Goal: Find specific page/section: Find specific page/section

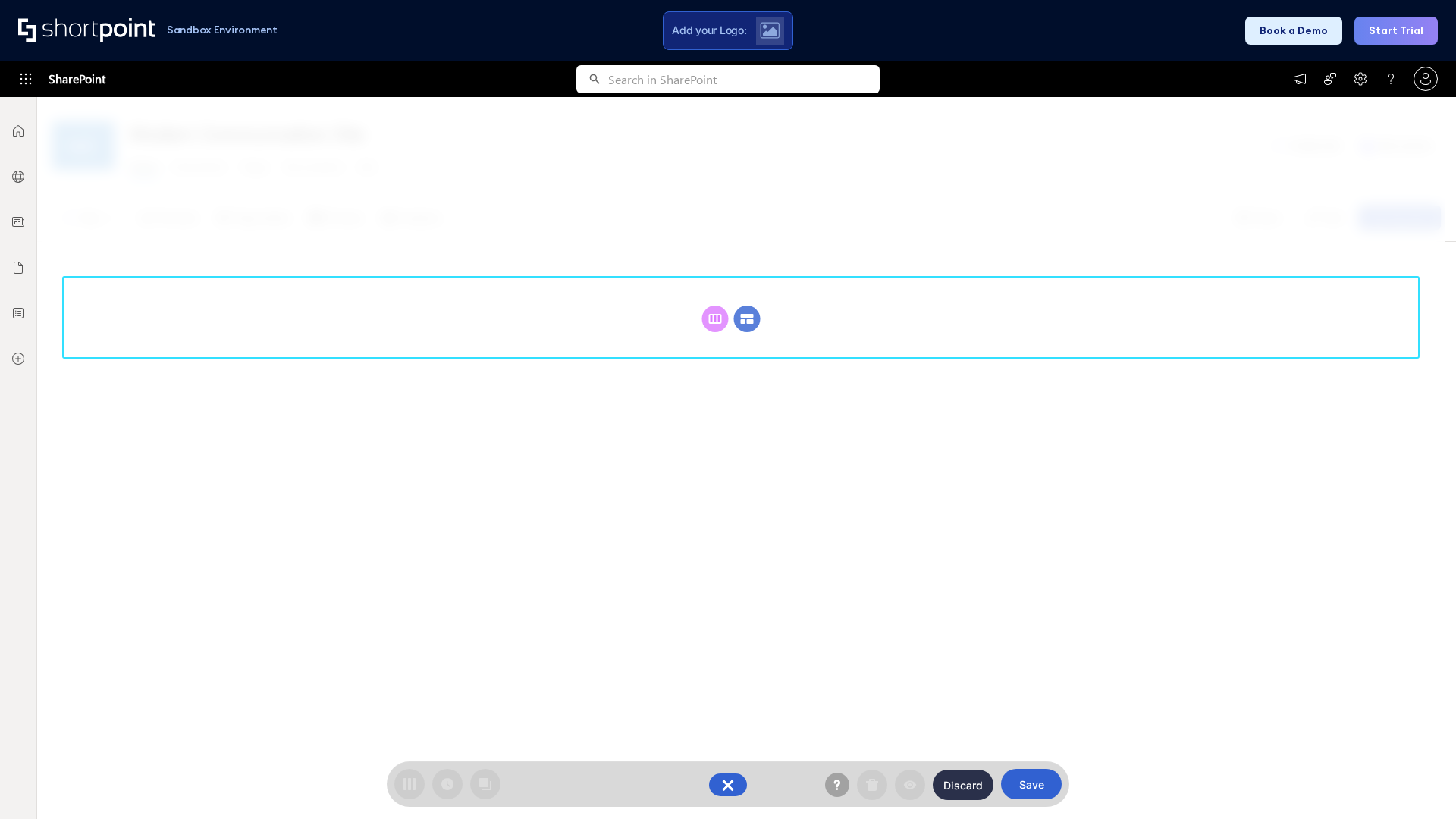
scroll to position [209, 0]
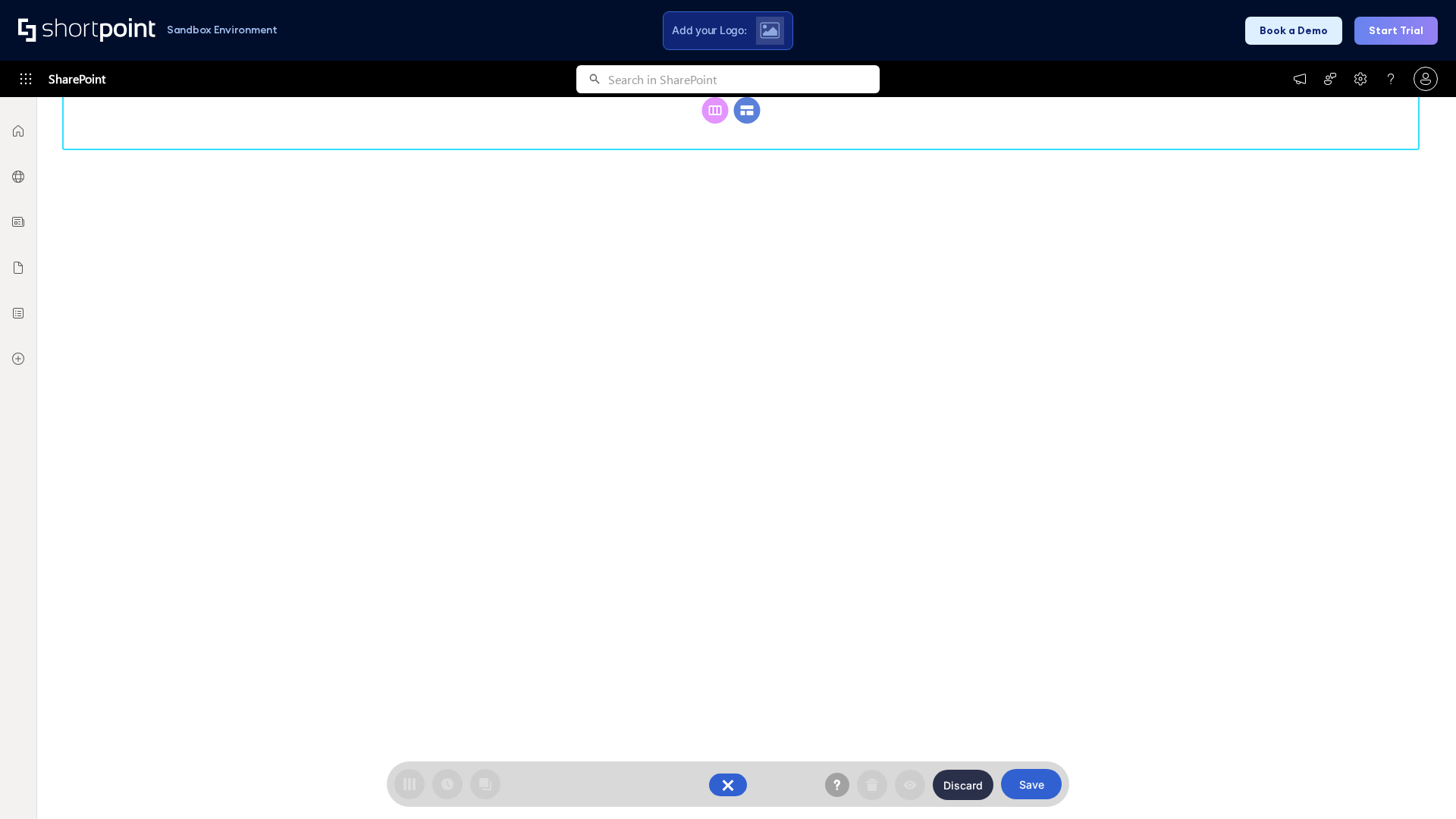
click at [747, 124] on circle at bounding box center [747, 111] width 27 height 27
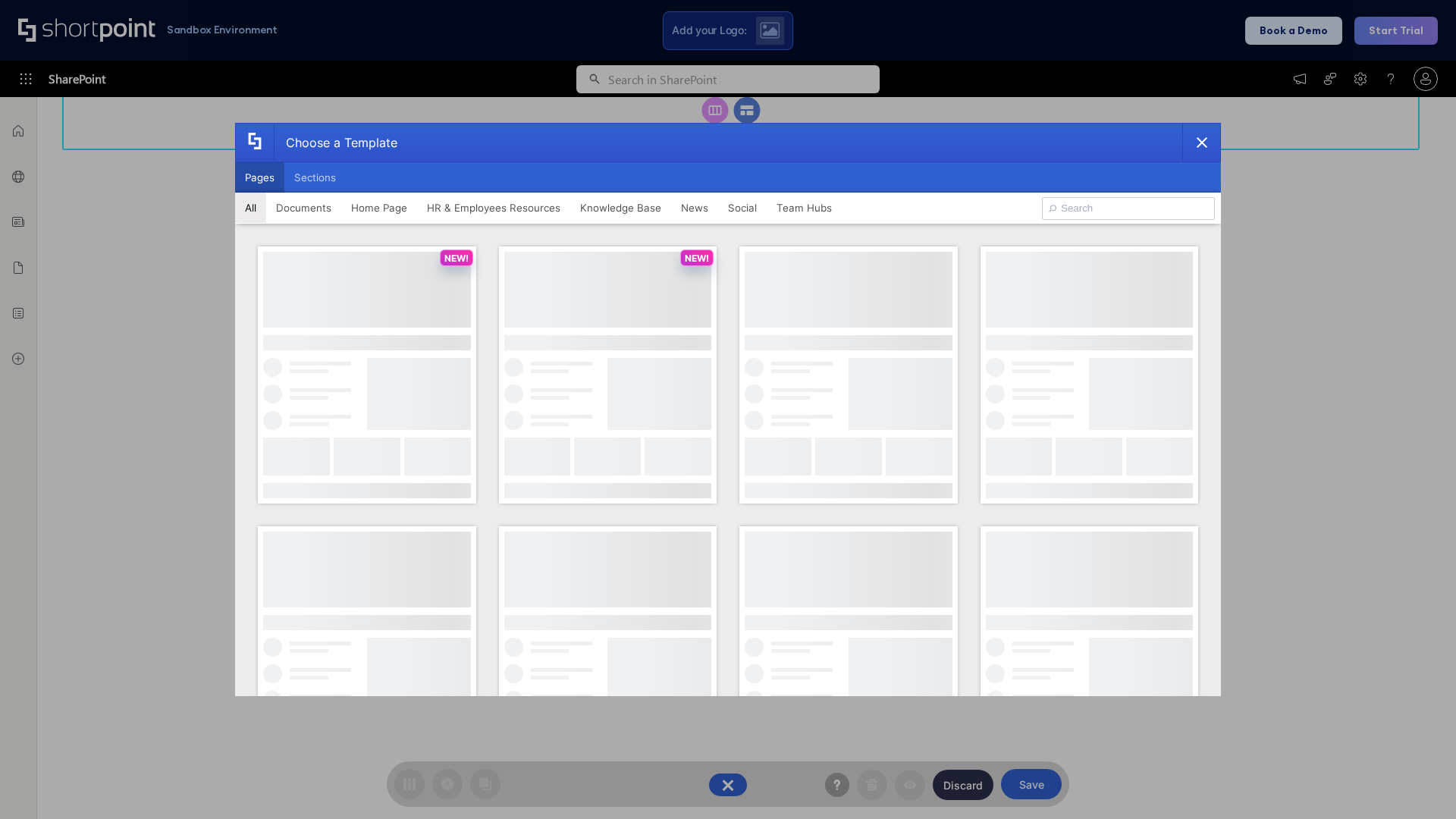
scroll to position [0, 0]
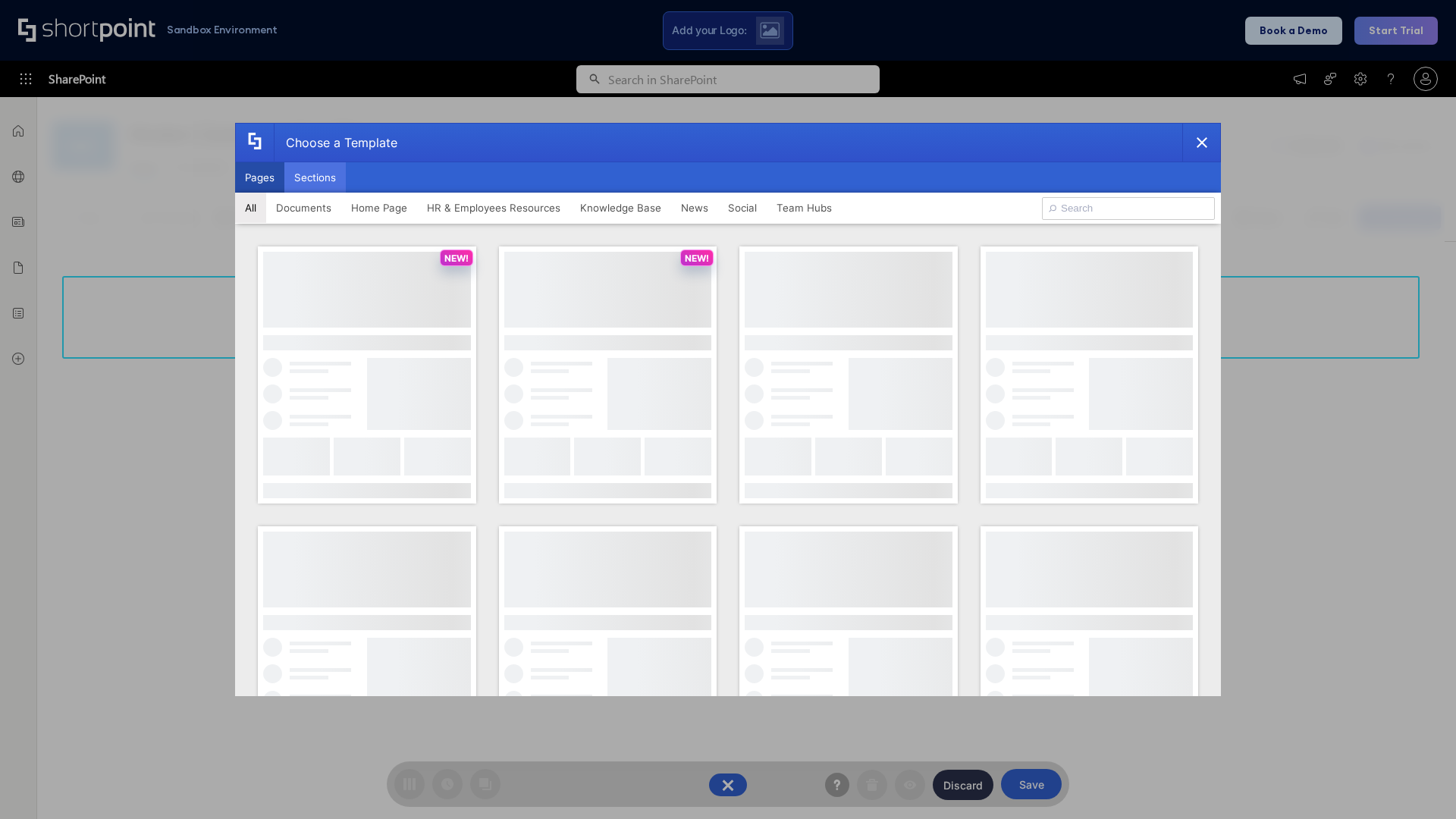
click at [315, 178] on button "Sections" at bounding box center [315, 178] width 61 height 31
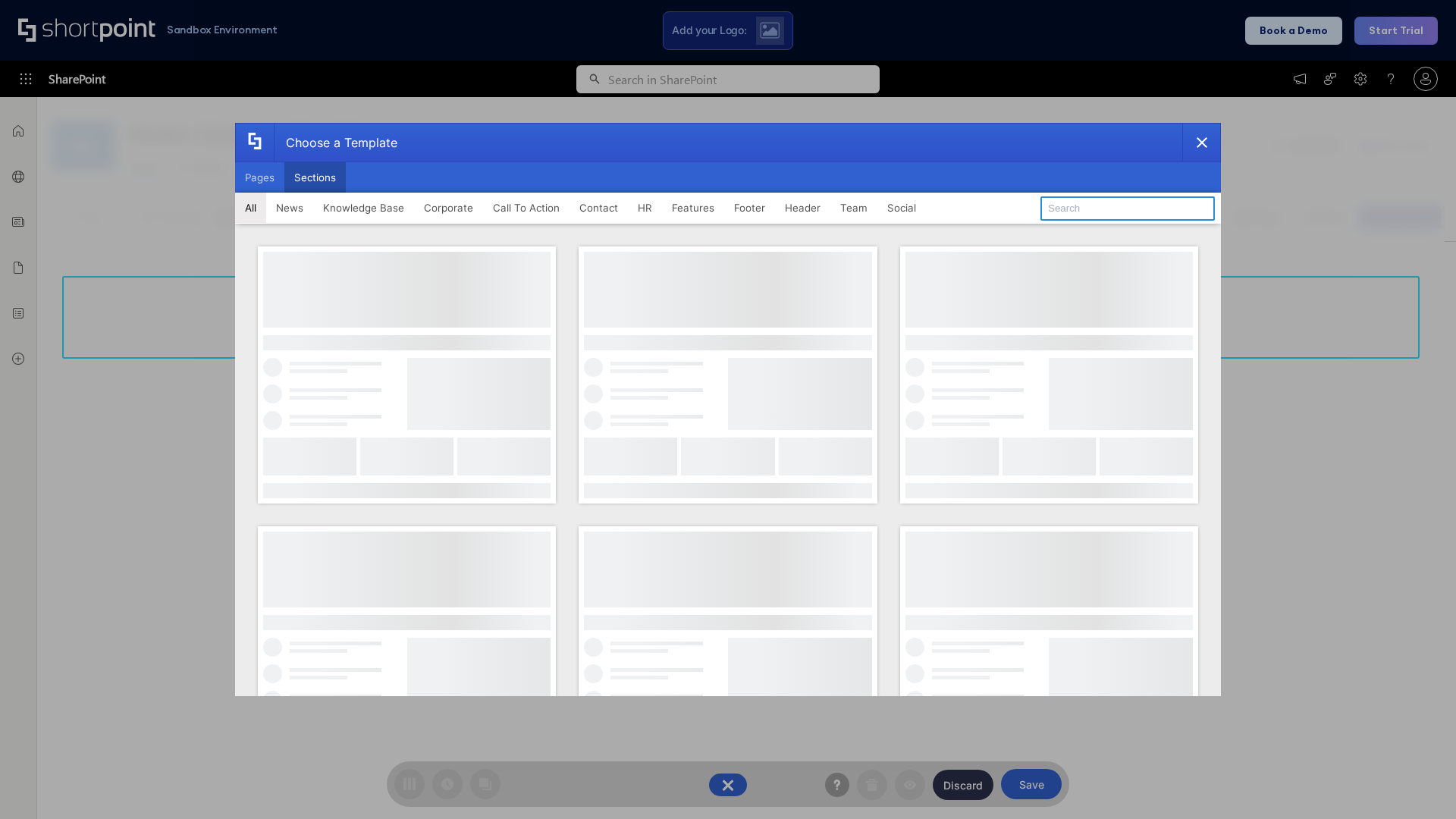
type input "Upcoming Vacations"
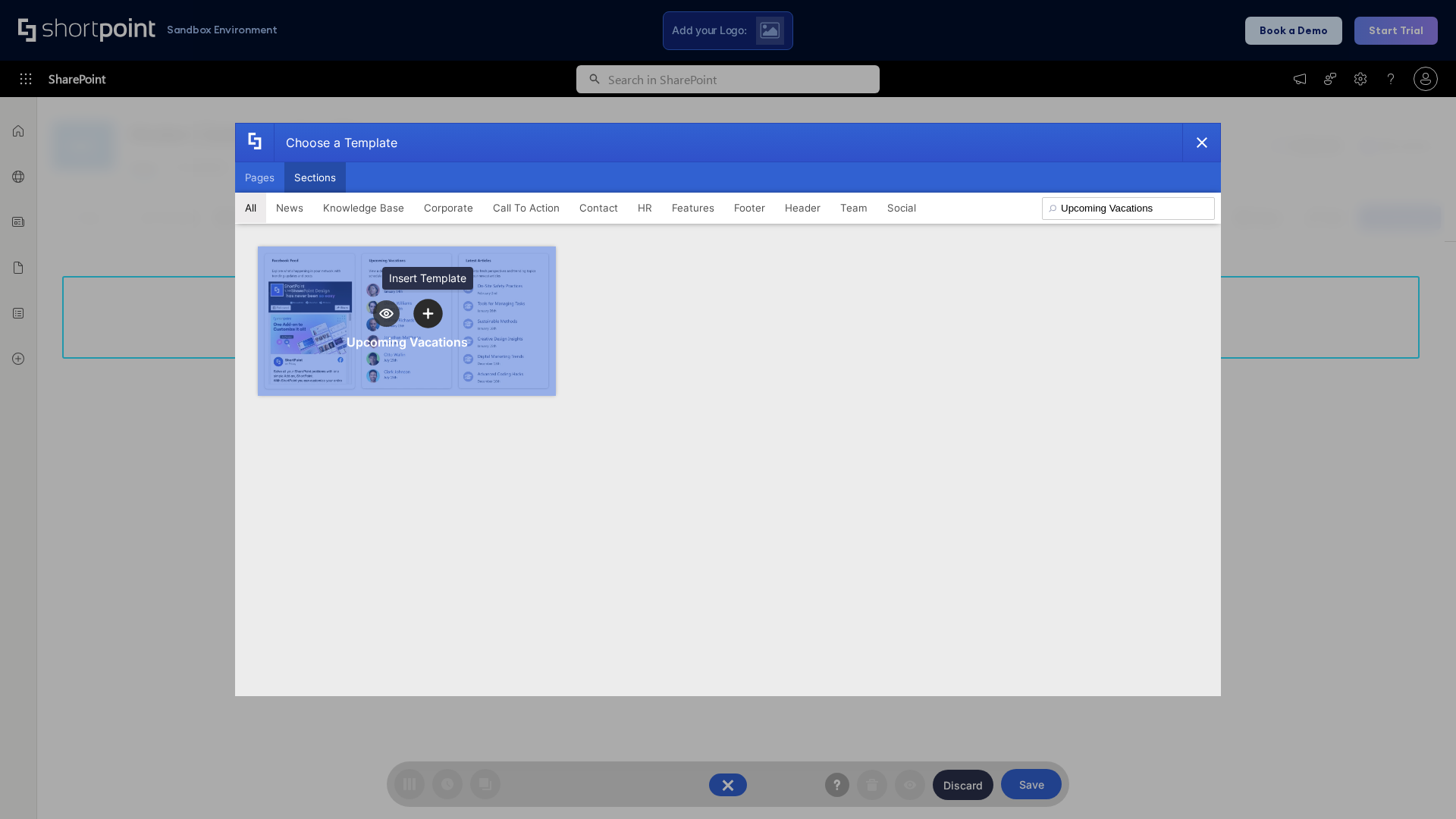
click at [427, 313] on icon "template selector" at bounding box center [427, 313] width 10 height 10
